Goal: Find specific fact: Find specific fact

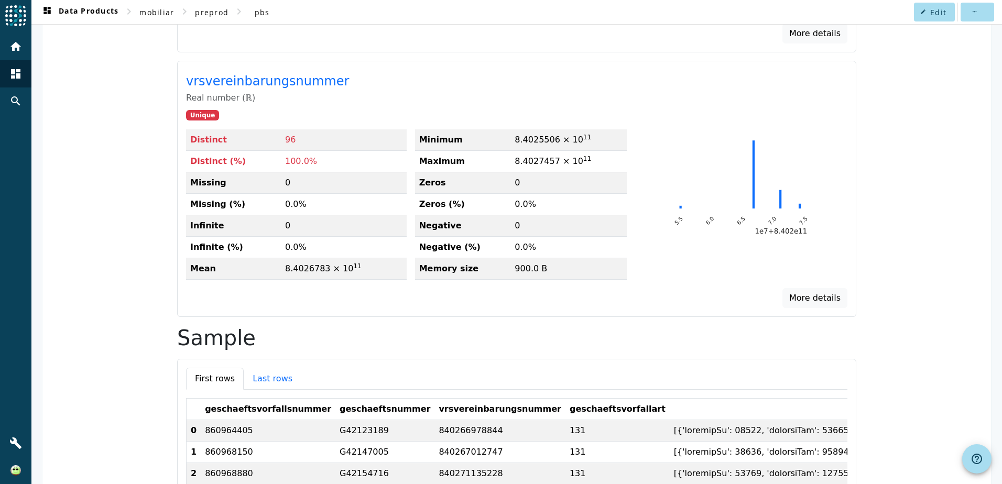
scroll to position [750, 0]
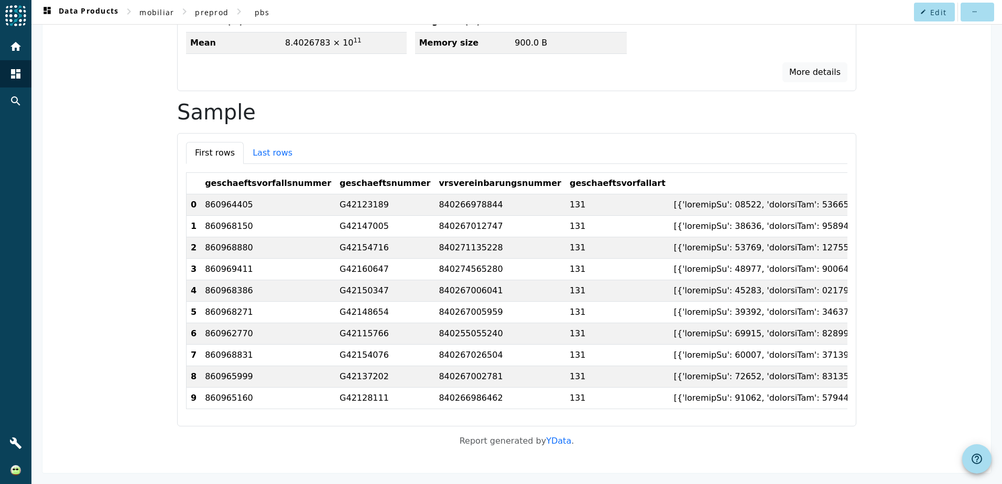
click at [217, 200] on td "860964405" at bounding box center [268, 204] width 135 height 21
copy td "860964405"
click at [213, 199] on td "860964405" at bounding box center [268, 204] width 135 height 21
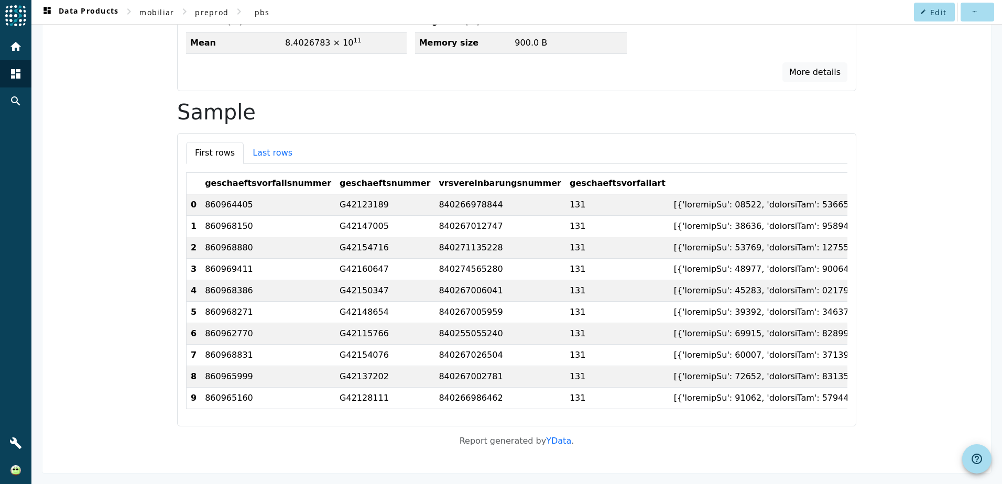
click at [213, 199] on td "860964405" at bounding box center [268, 204] width 135 height 21
click at [434, 195] on td "840266978844" at bounding box center [499, 204] width 131 height 21
copy td "840266978844"
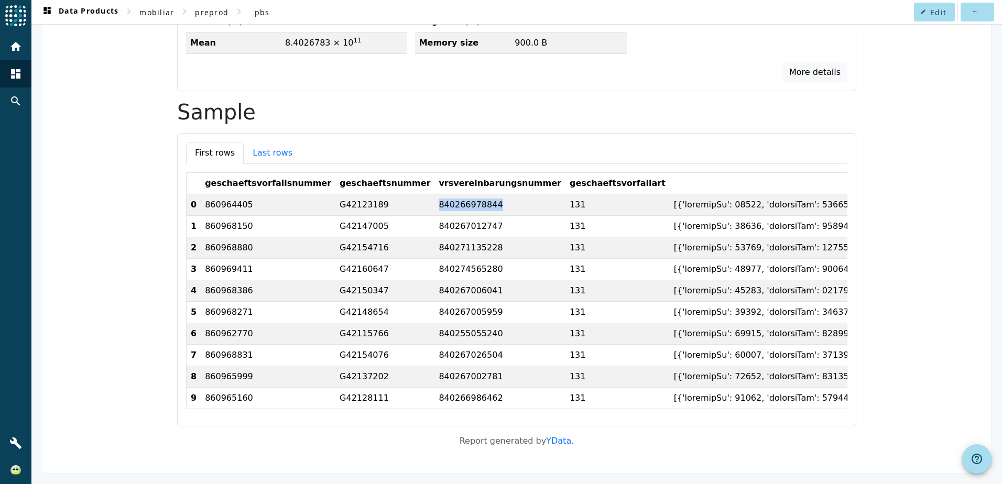
click at [335, 199] on td "G42123189" at bounding box center [384, 204] width 99 height 21
copy td "G42123189"
